Goal: Task Accomplishment & Management: Complete application form

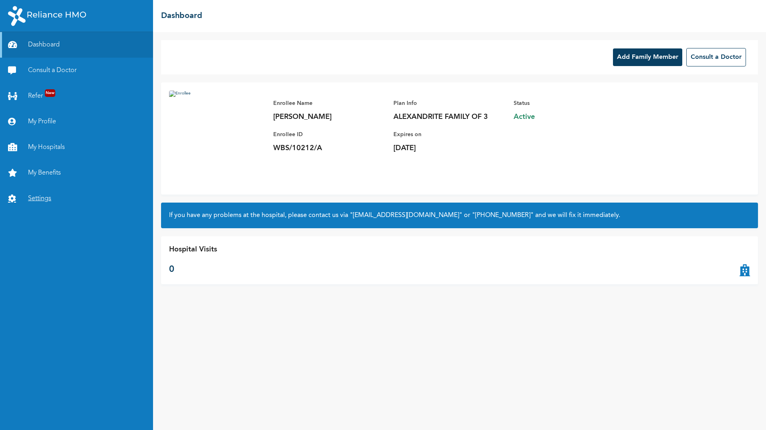
click at [42, 201] on link "Settings" at bounding box center [76, 199] width 153 height 26
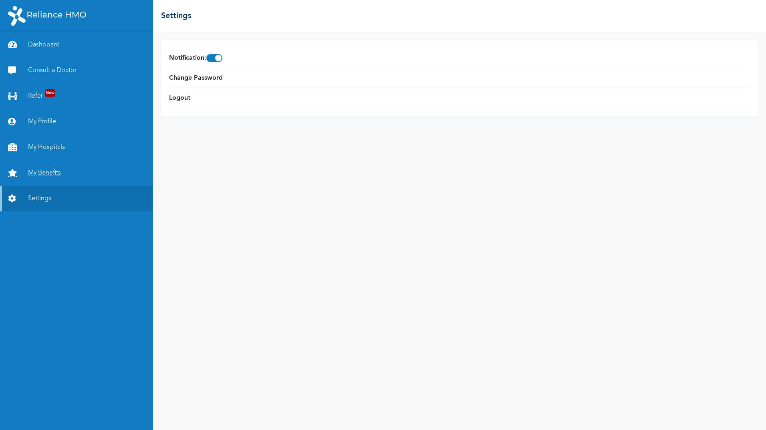
click at [38, 179] on link "My Benefits" at bounding box center [76, 173] width 153 height 26
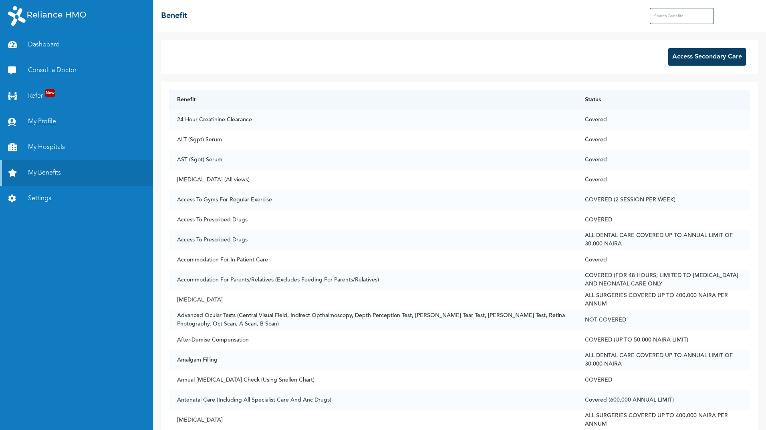
click at [44, 124] on link "My Profile" at bounding box center [76, 122] width 153 height 26
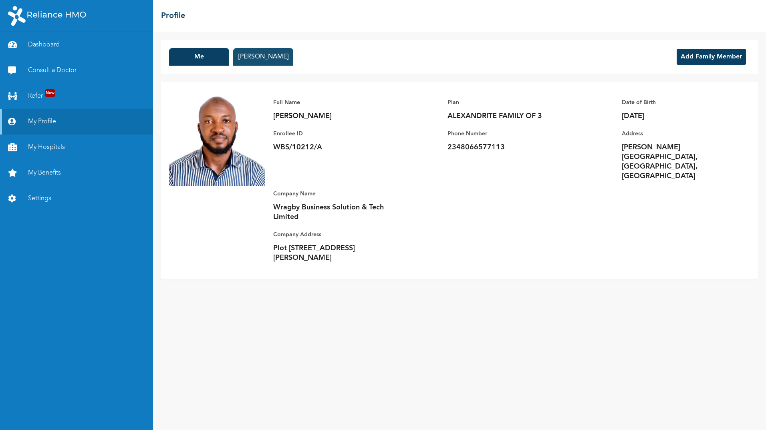
click at [270, 56] on button "Baseerah Abdulazeez" at bounding box center [263, 57] width 60 height 18
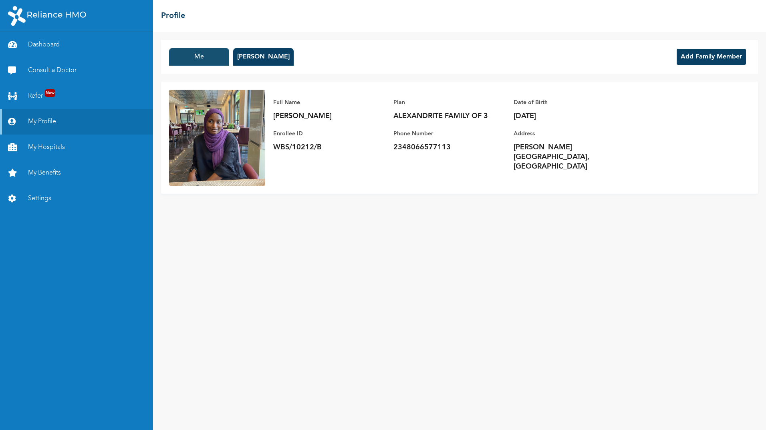
click at [201, 56] on button "Me" at bounding box center [199, 57] width 60 height 18
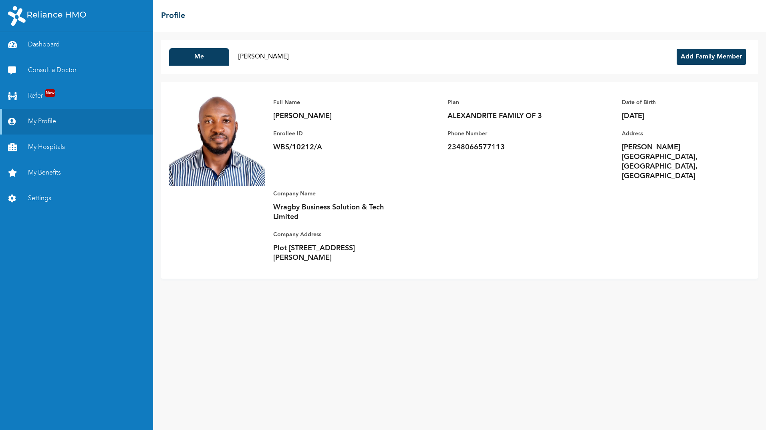
click at [708, 57] on button "Add Family Member" at bounding box center [711, 57] width 69 height 16
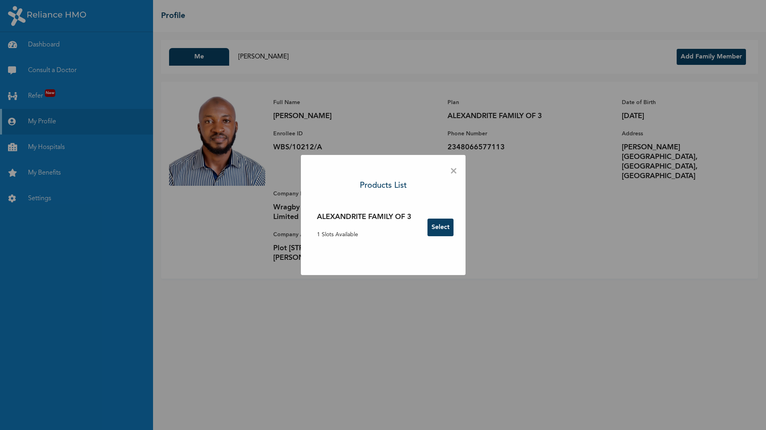
click at [444, 220] on button "Select" at bounding box center [441, 228] width 26 height 18
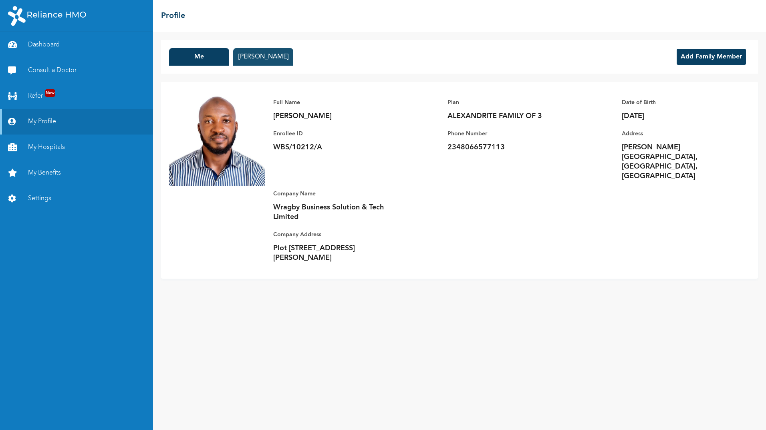
click at [264, 56] on button "[PERSON_NAME]" at bounding box center [263, 57] width 60 height 18
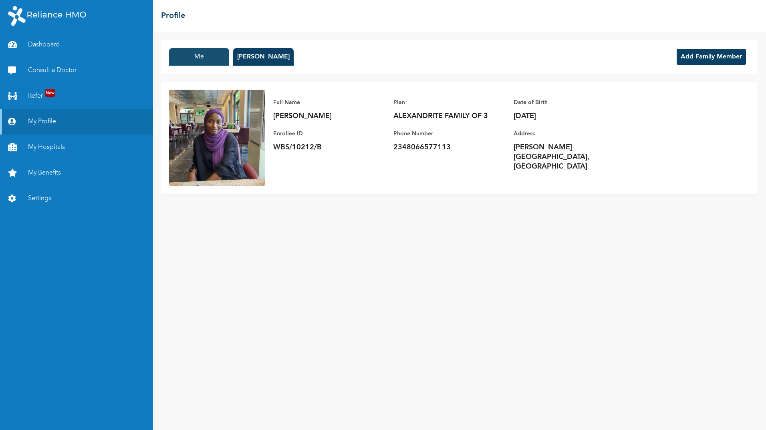
click at [196, 59] on button "Me" at bounding box center [199, 57] width 60 height 18
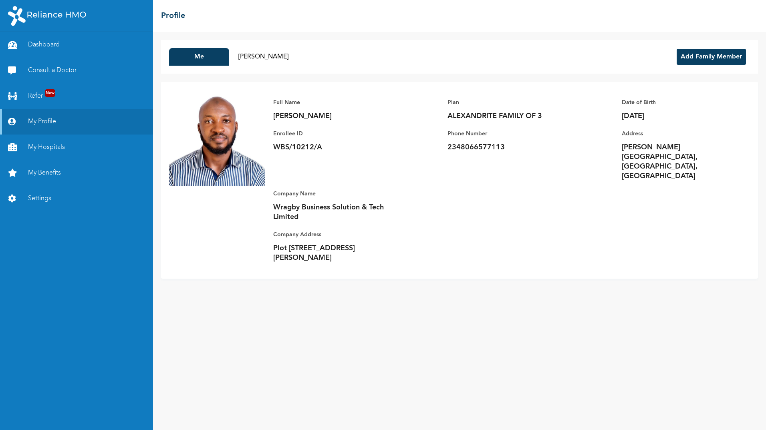
click at [49, 46] on link "Dashboard" at bounding box center [76, 45] width 153 height 26
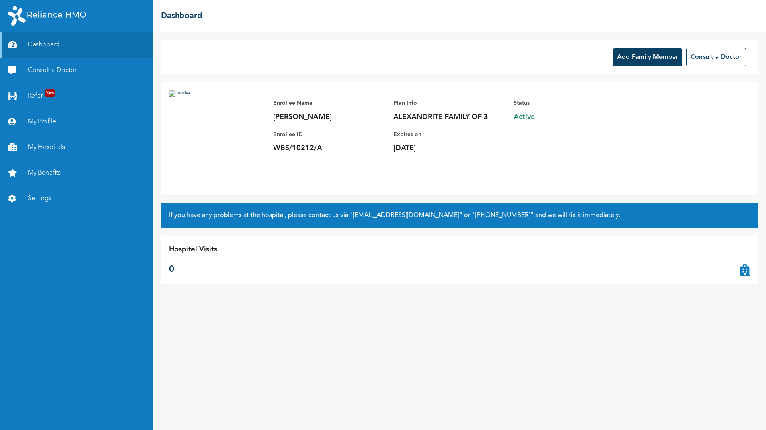
click at [640, 61] on button "Add Family Member" at bounding box center [647, 57] width 69 height 18
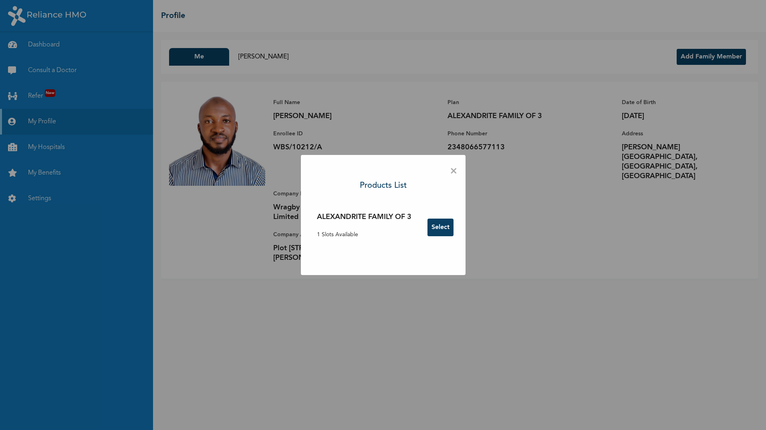
click at [440, 227] on button "Select" at bounding box center [441, 228] width 26 height 18
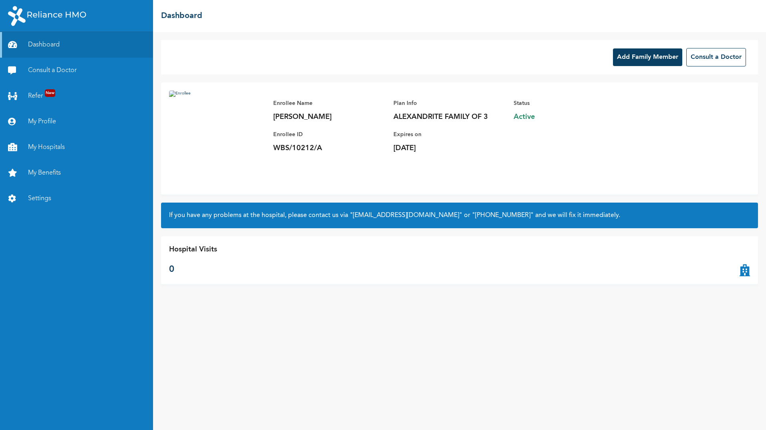
click at [646, 58] on button "Add Family Member" at bounding box center [647, 57] width 69 height 18
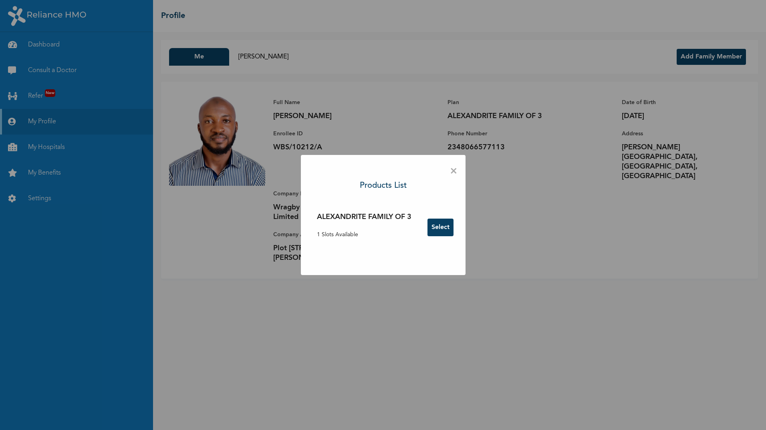
click at [440, 234] on button "Select" at bounding box center [441, 228] width 26 height 18
